Goal: Find contact information: Find contact information

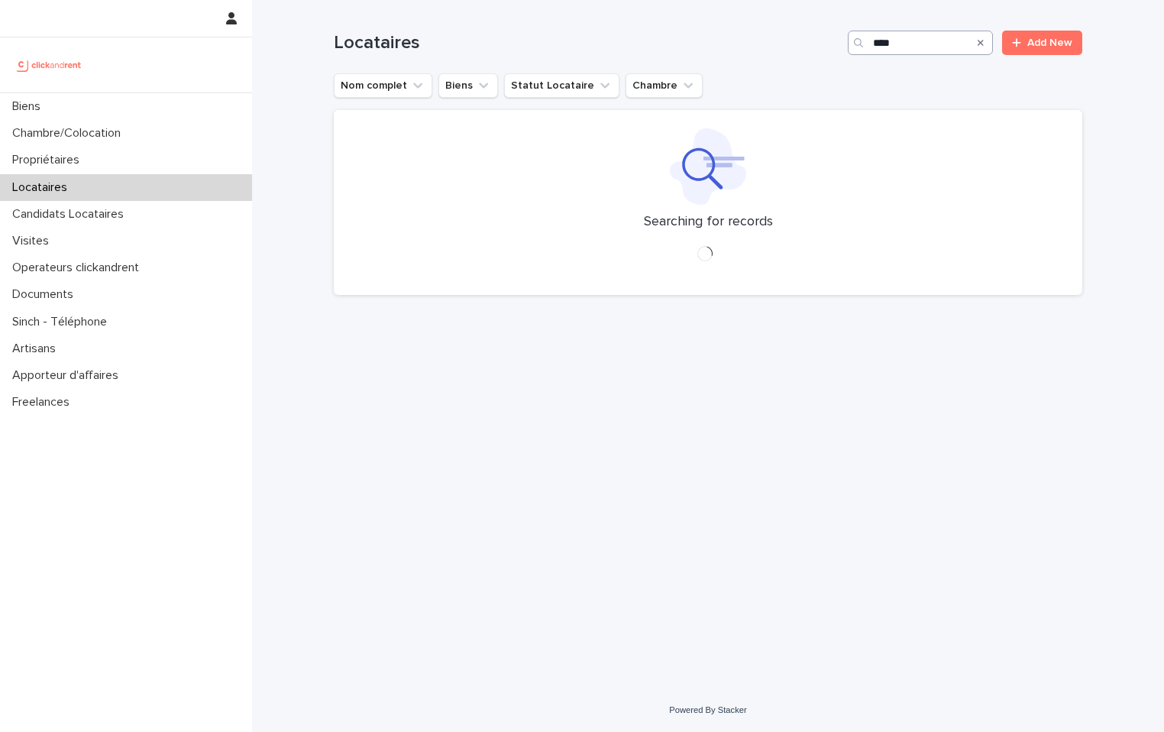
type input "*****"
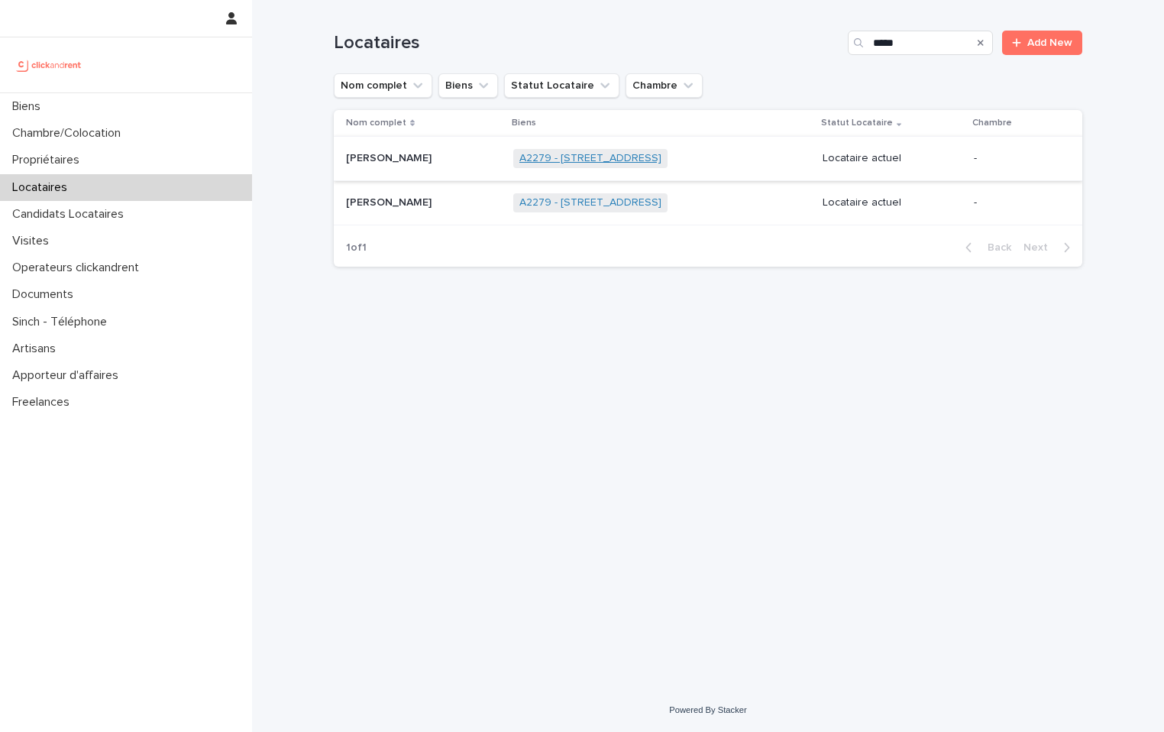
click at [573, 161] on link "A2279 - [STREET_ADDRESS]" at bounding box center [590, 158] width 142 height 13
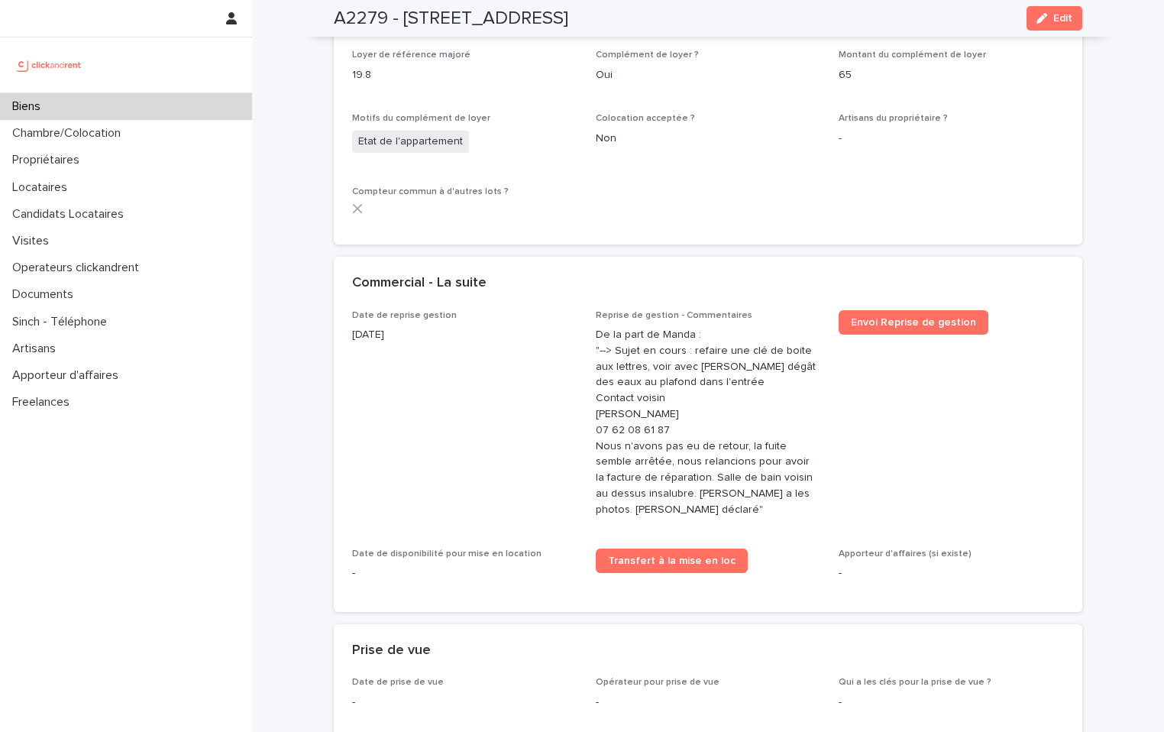
scroll to position [1993, 0]
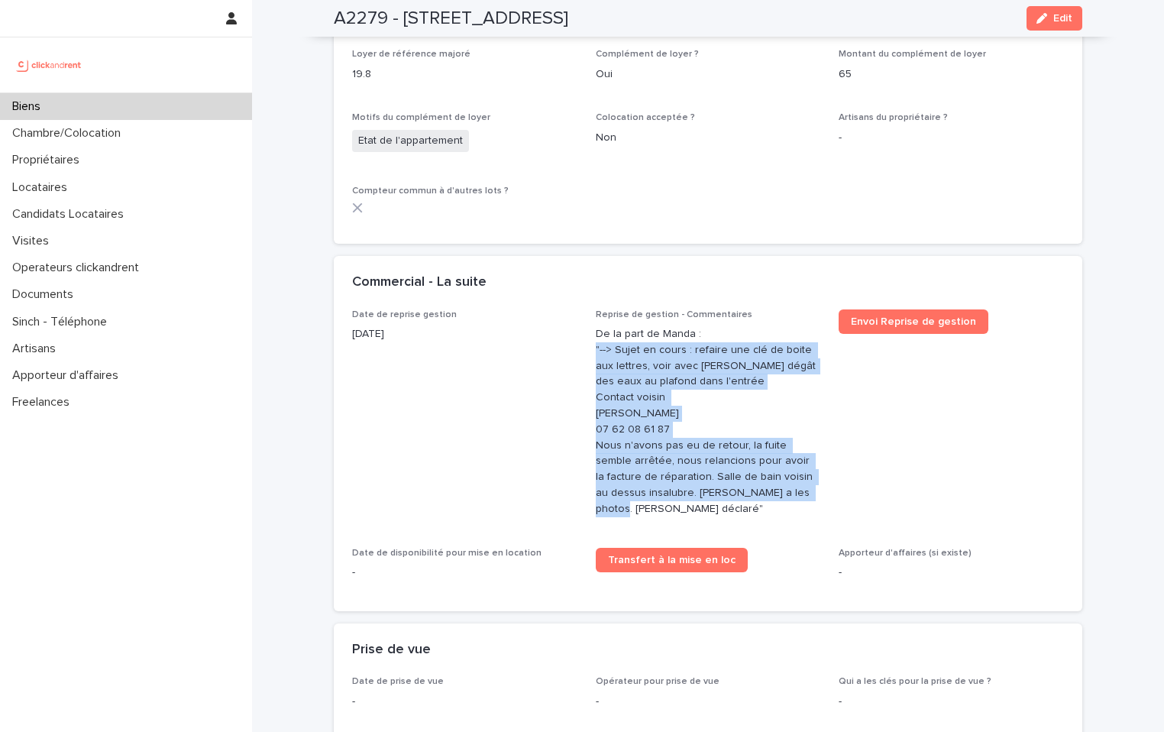
drag, startPoint x: 594, startPoint y: 357, endPoint x: 794, endPoint y: 497, distance: 244.5
click at [794, 497] on p "De la part de Manda : "--> Sujet en cours : refaire une clé de boite aux lettre…" at bounding box center [708, 421] width 225 height 191
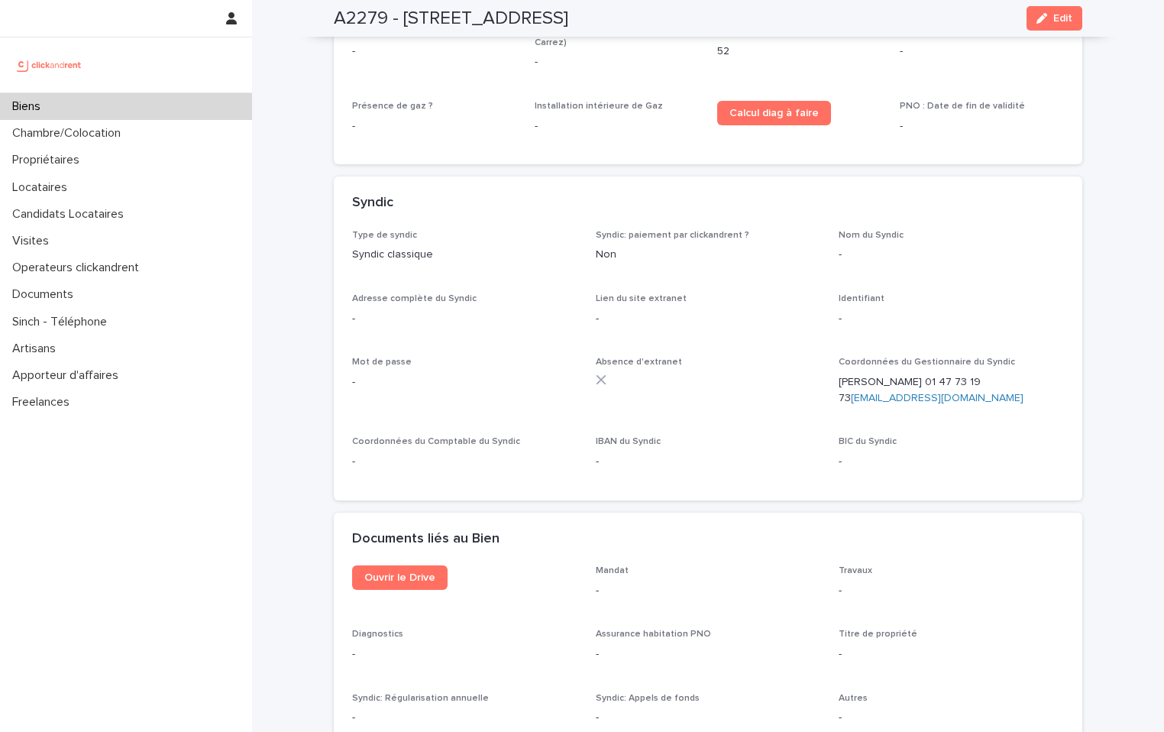
scroll to position [4339, 0]
drag, startPoint x: 1019, startPoint y: 369, endPoint x: 841, endPoint y: 357, distance: 178.3
click at [841, 376] on p "[PERSON_NAME] 01 47 73 19 73 [EMAIL_ADDRESS][DOMAIN_NAME]" at bounding box center [950, 392] width 225 height 32
copy p "[PERSON_NAME] 01 47 73 19 73 [EMAIL_ADDRESS][DOMAIN_NAME]"
click at [89, 116] on div "Biens" at bounding box center [126, 106] width 252 height 27
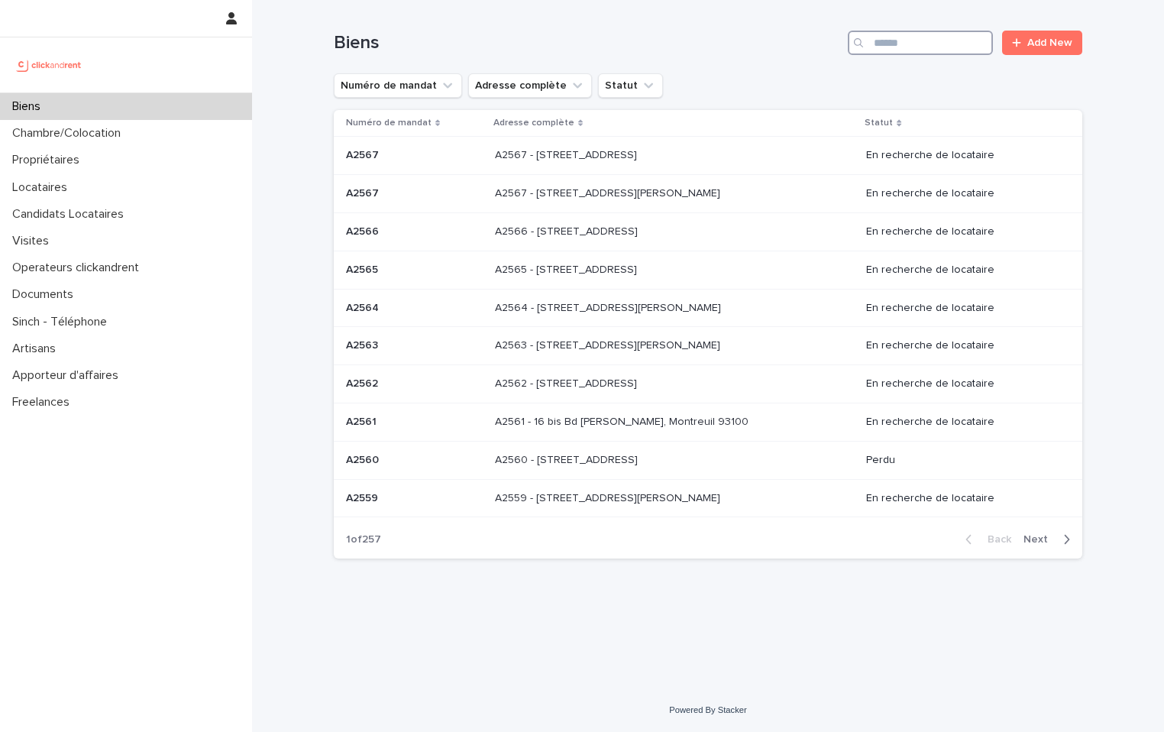
click at [890, 47] on input "Search" at bounding box center [920, 43] width 145 height 24
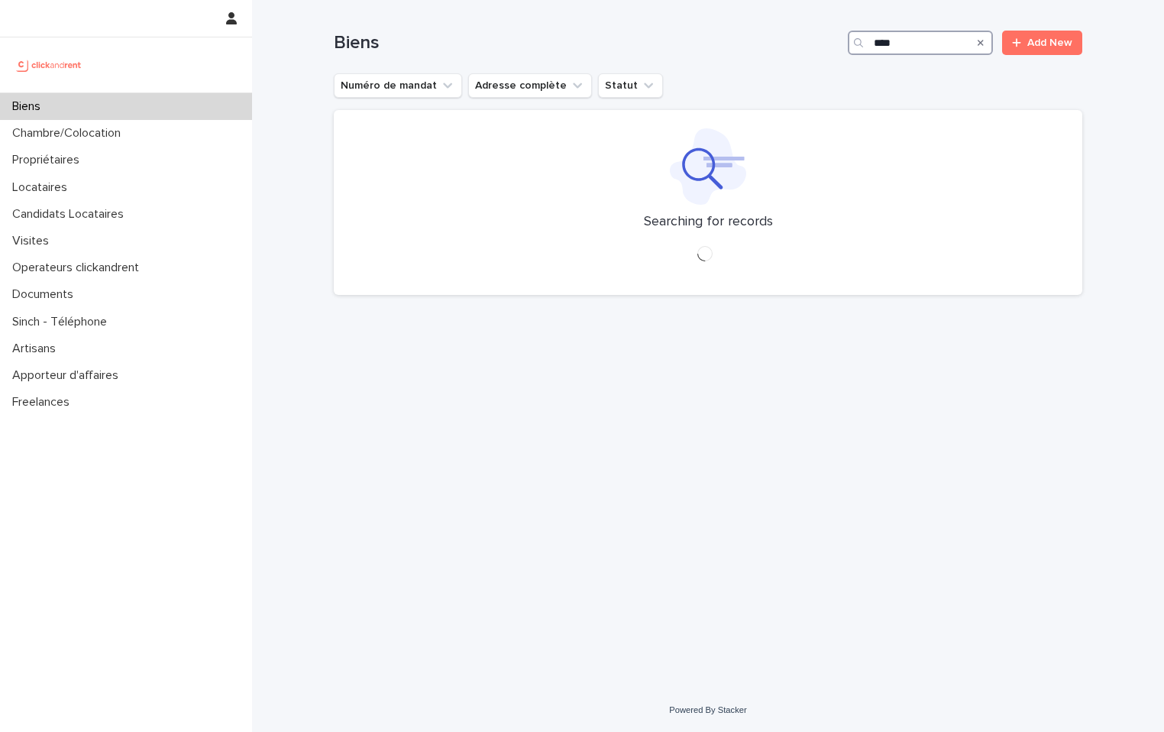
type input "****"
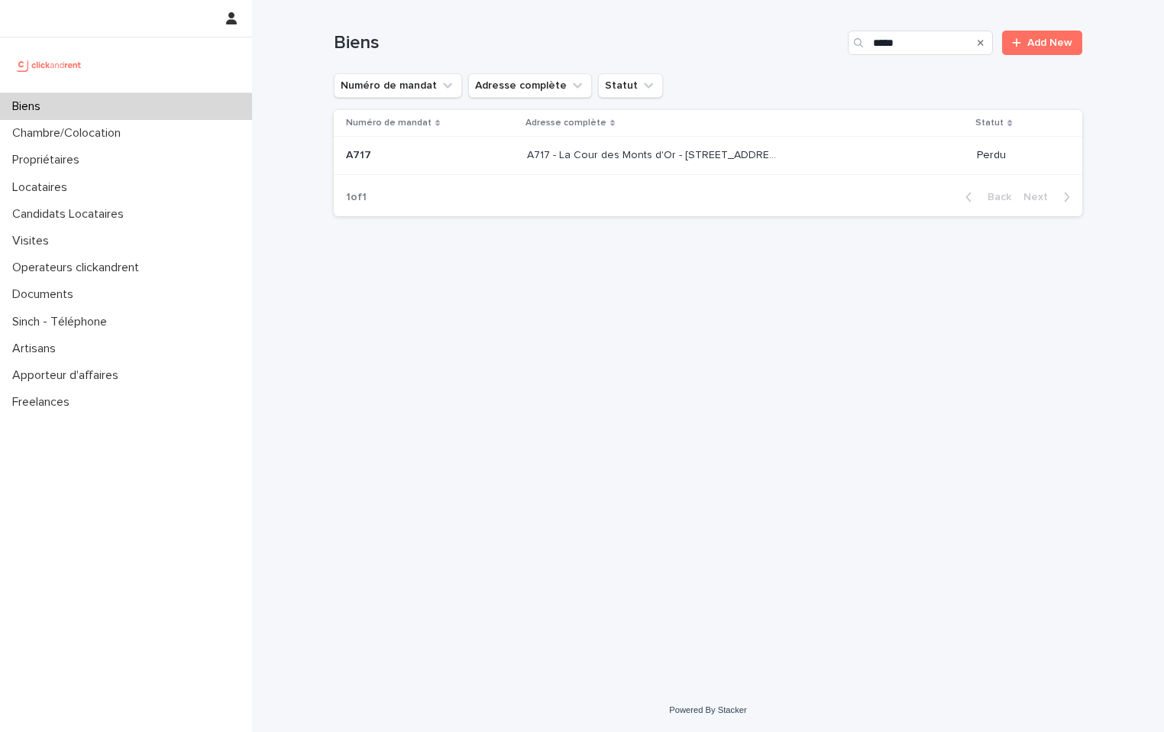
click at [656, 157] on p "A717 - La Cour des Monts d'Or - [STREET_ADDRESS]" at bounding box center [655, 154] width 257 height 16
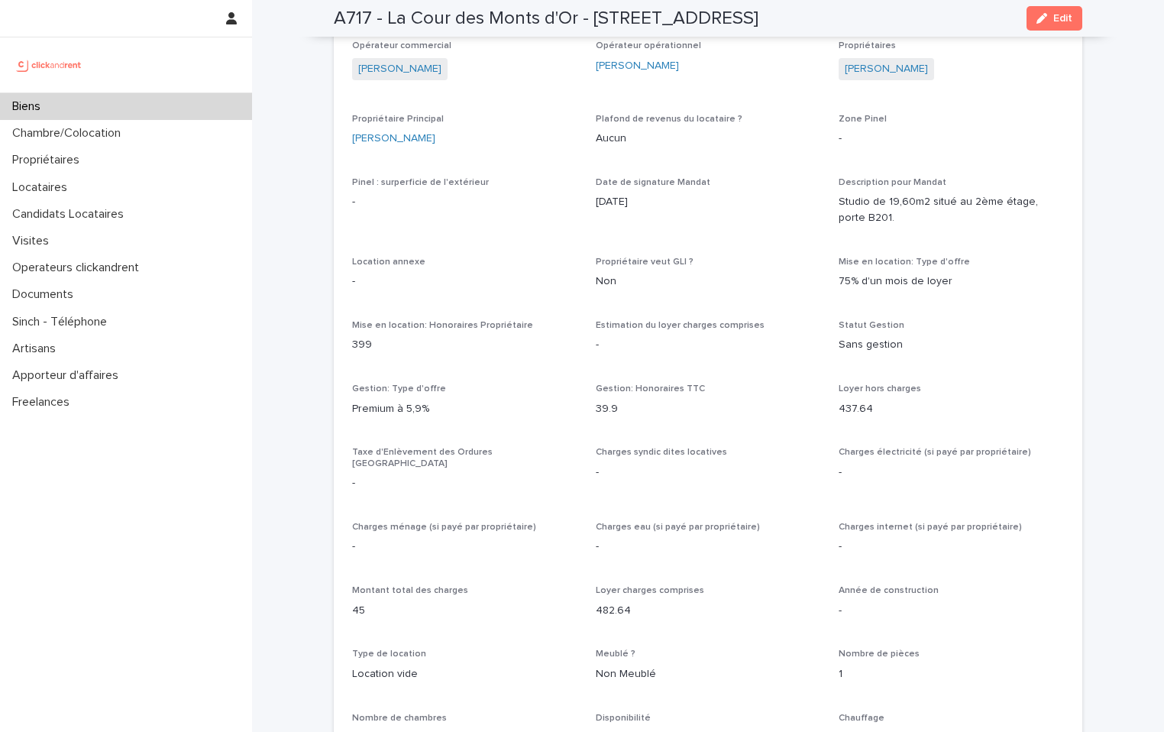
scroll to position [1152, 0]
click at [744, 233] on div "Opérateur commercial [PERSON_NAME] Opérateur opérationnel [PERSON_NAME] Proprié…" at bounding box center [708, 615] width 712 height 1156
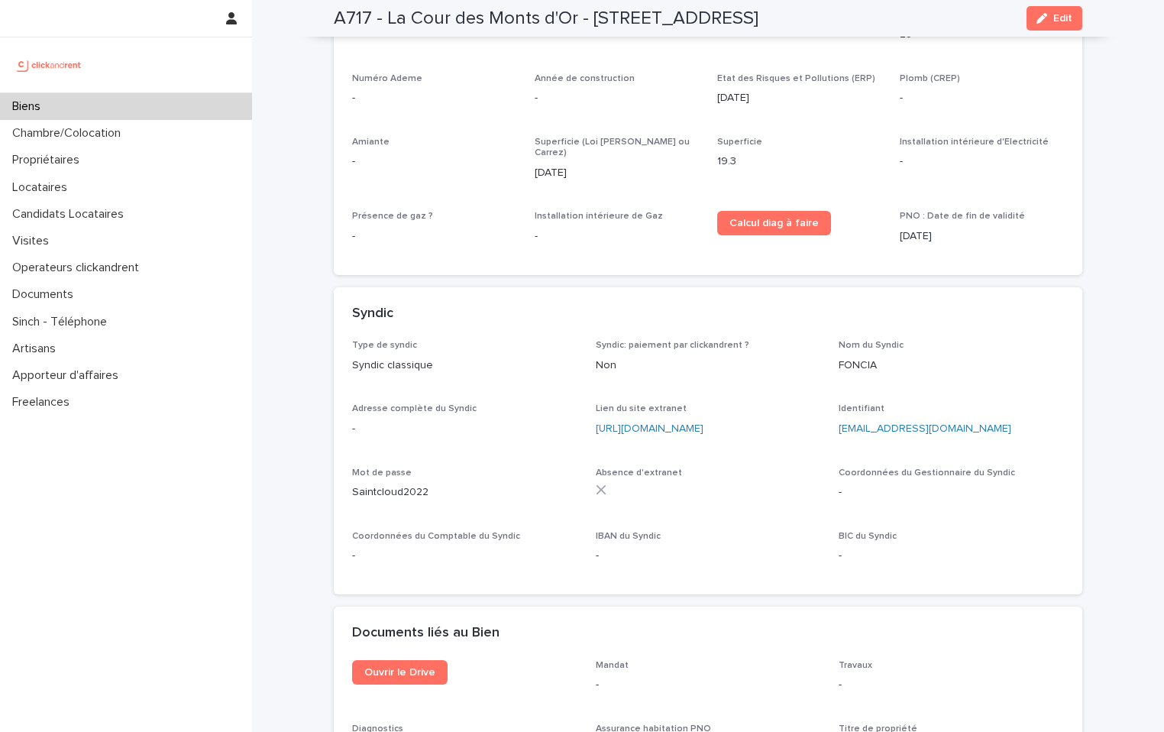
scroll to position [4971, 0]
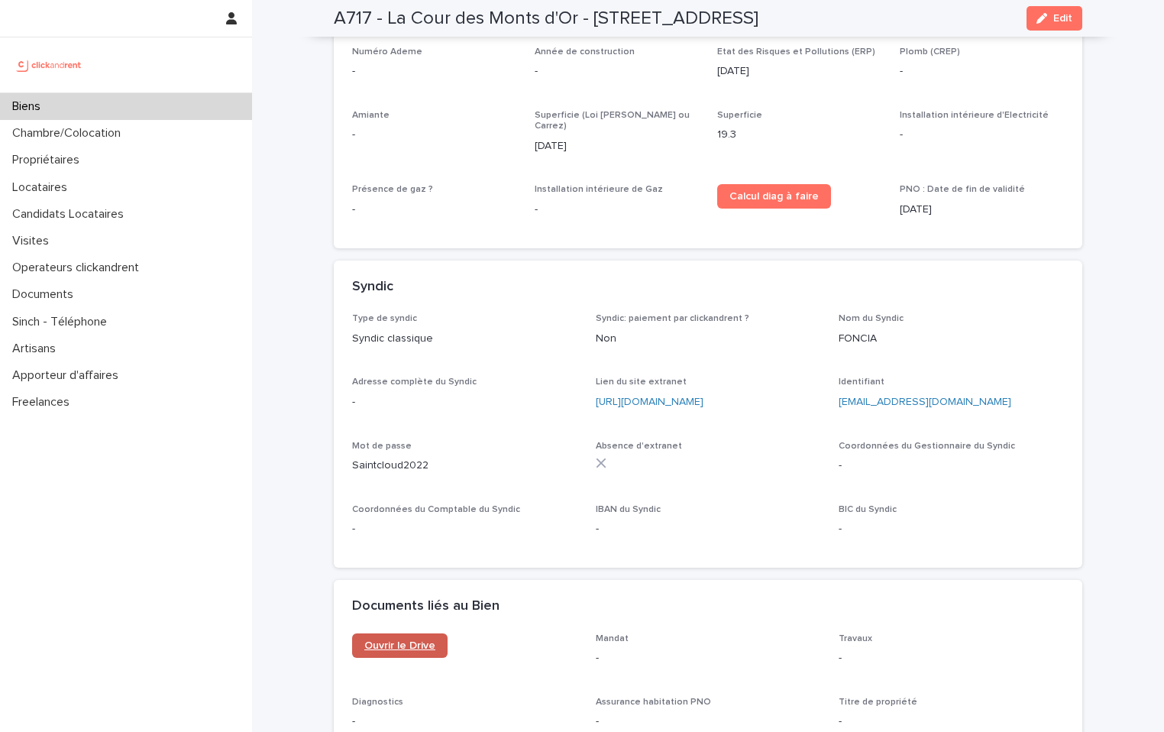
click at [412, 633] on link "Ouvrir le Drive" at bounding box center [399, 645] width 95 height 24
click at [568, 202] on p "-" at bounding box center [617, 210] width 164 height 16
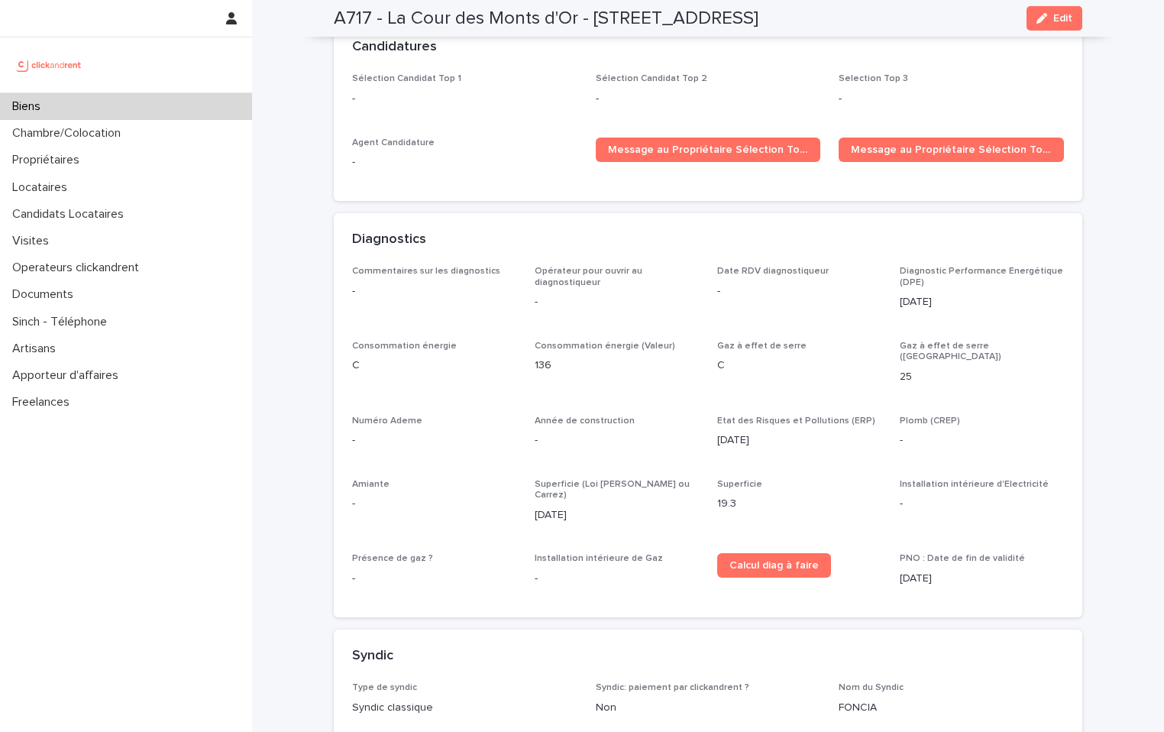
scroll to position [4518, 0]
